Goal: Task Accomplishment & Management: Use online tool/utility

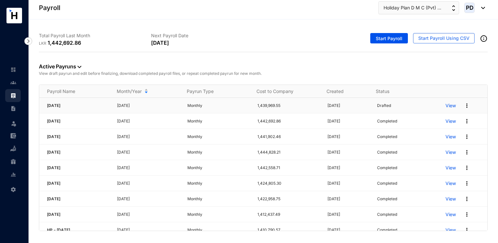
click at [445, 105] on p "View" at bounding box center [450, 105] width 10 height 6
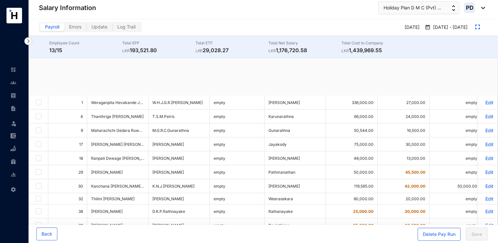
checkbox input "true"
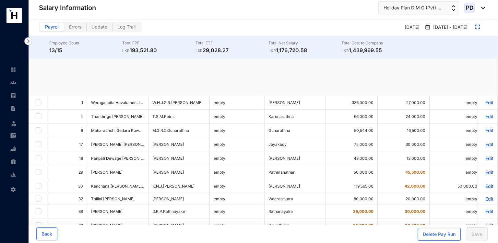
checkbox input "true"
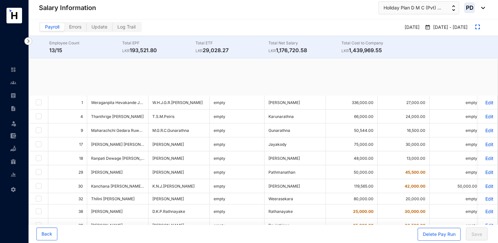
checkbox input "true"
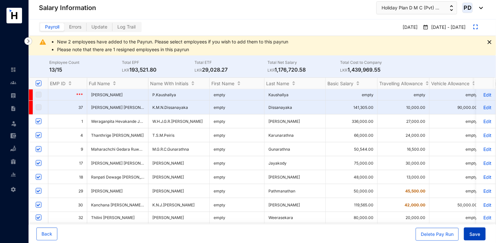
click at [476, 235] on span "Save" at bounding box center [474, 234] width 11 height 6
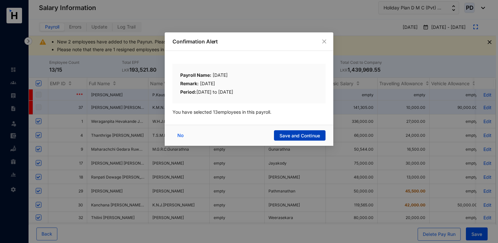
click at [306, 136] on span "Save and Continue" at bounding box center [299, 136] width 41 height 6
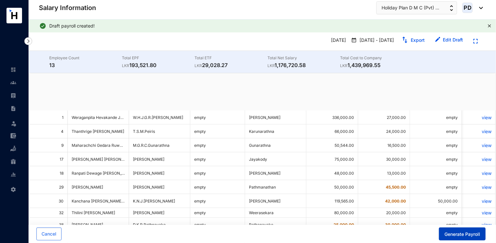
click at [455, 231] on span "Generate Payroll" at bounding box center [462, 234] width 36 height 6
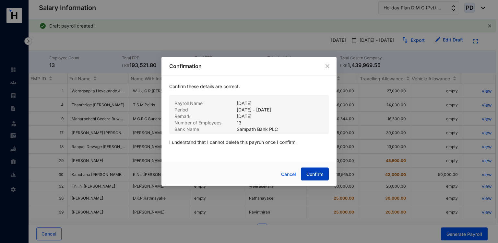
click at [317, 175] on span "Confirm" at bounding box center [314, 174] width 17 height 6
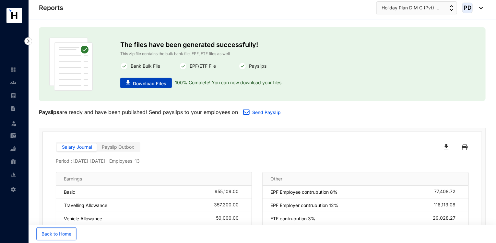
click at [140, 80] on span "Download Files" at bounding box center [149, 83] width 33 height 6
